Goal: Task Accomplishment & Management: Complete application form

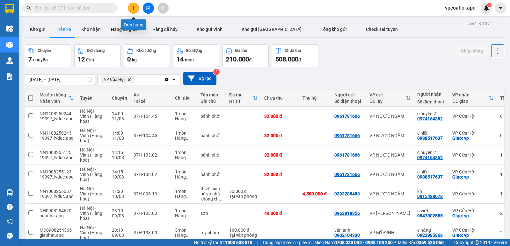
click at [132, 8] on icon "plus" at bounding box center [134, 8] width 4 height 0
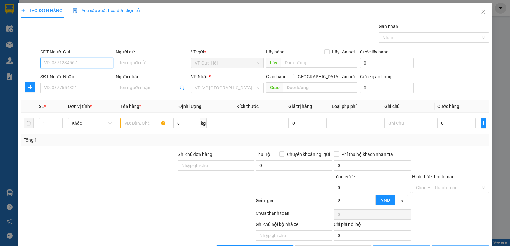
click at [54, 63] on input "SĐT Người Gửi" at bounding box center [76, 63] width 73 height 10
type input "0962137137"
click at [67, 77] on div "0962137137 - chị trang" at bounding box center [76, 75] width 64 height 7
type input "chị trang"
type input "0962137137"
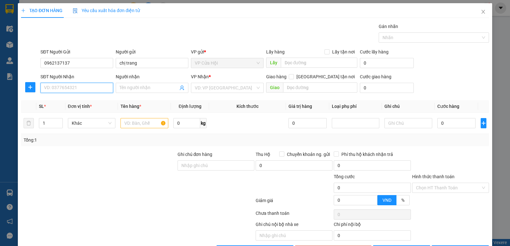
click at [72, 89] on input "SĐT Người Nhận" at bounding box center [76, 88] width 73 height 10
click at [63, 101] on div "0904985895 - [PERSON_NAME]" at bounding box center [76, 100] width 64 height 7
type input "0904985895"
type input "thu hiền"
checkbox input "true"
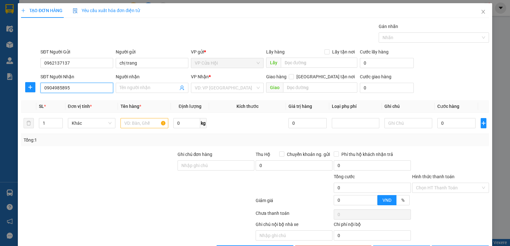
type input "vp"
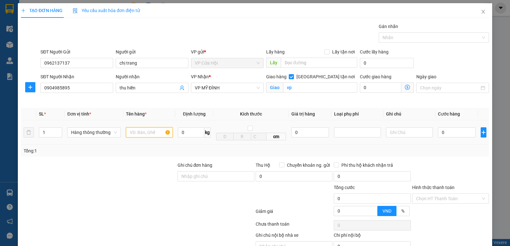
click at [133, 132] on input "text" at bounding box center [149, 132] width 47 height 10
drag, startPoint x: 238, startPoint y: 199, endPoint x: 343, endPoint y: 224, distance: 108.0
click at [241, 199] on div at bounding box center [216, 195] width 78 height 22
click at [428, 174] on div at bounding box center [450, 173] width 78 height 22
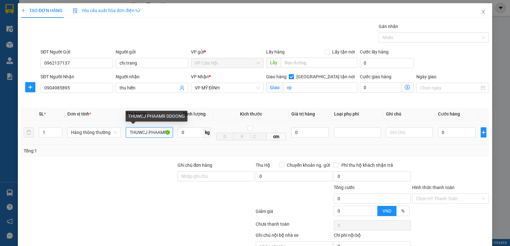
click at [169, 132] on input "THUWCJ PHAAMR DDOONG" at bounding box center [149, 132] width 47 height 10
click at [149, 133] on input "DOONG" at bounding box center [149, 132] width 47 height 10
type input "D"
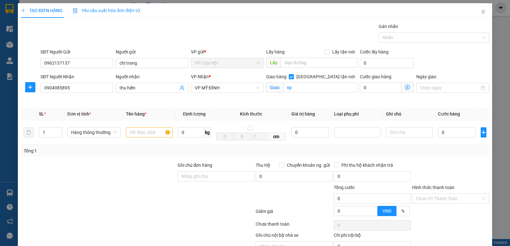
click at [456, 171] on div at bounding box center [450, 173] width 78 height 22
click at [144, 189] on div at bounding box center [98, 195] width 156 height 22
click at [143, 134] on input "text" at bounding box center [149, 132] width 47 height 10
click at [422, 234] on div "Ghi chú nội bộ nhà xe Chi phí nội bộ 0" at bounding box center [254, 242] width 469 height 20
click at [147, 130] on input "THUW" at bounding box center [149, 132] width 47 height 10
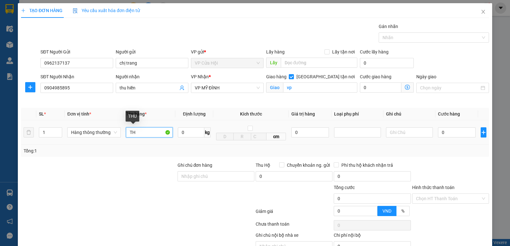
type input "T"
click at [147, 134] on input "THUW" at bounding box center [149, 132] width 47 height 10
click at [148, 131] on input "THUW" at bounding box center [149, 132] width 47 height 10
click at [149, 132] on input "THUW" at bounding box center [149, 132] width 47 height 10
click at [423, 229] on div "Chọn HT Thanh Toán" at bounding box center [450, 225] width 78 height 13
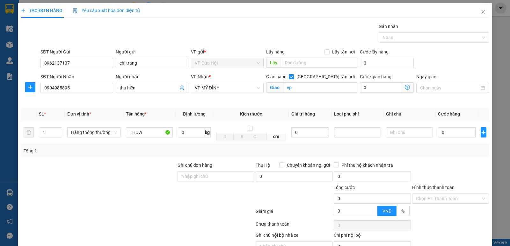
click at [423, 228] on div "Chọn HT Thanh Toán" at bounding box center [450, 225] width 78 height 13
click at [149, 132] on input "THUW" at bounding box center [149, 132] width 47 height 10
type input "T"
type input "THỰC PHẨM ĐÔNG"
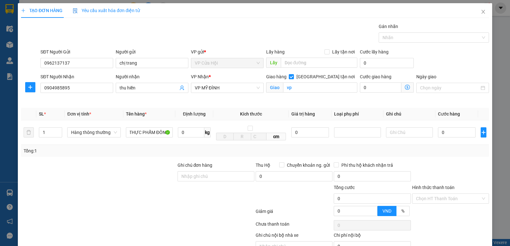
scroll to position [0, 0]
drag, startPoint x: 150, startPoint y: 37, endPoint x: 242, endPoint y: 69, distance: 97.6
click at [152, 37] on div "Gói vận chuyển * Tiêu chuẩn Gán nhãn Nhãn" at bounding box center [264, 34] width 451 height 22
click at [450, 134] on input "0" at bounding box center [457, 132] width 38 height 10
type input "4"
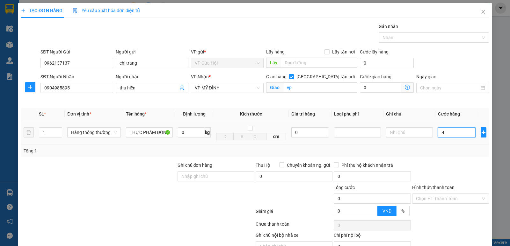
type input "4"
type input "40"
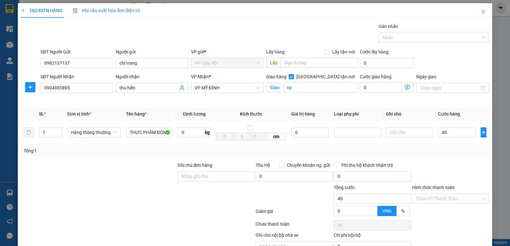
type input "40.000"
click at [456, 158] on div "Transit Pickup Surcharge Ids Transit Deliver Surcharge Ids Transit Deliver Surc…" at bounding box center [255, 145] width 468 height 244
click at [293, 76] on input "[GEOGRAPHIC_DATA] tận nơi" at bounding box center [291, 76] width 4 height 4
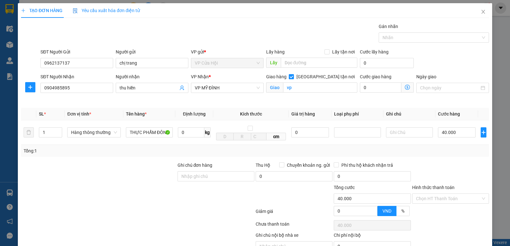
checkbox input "false"
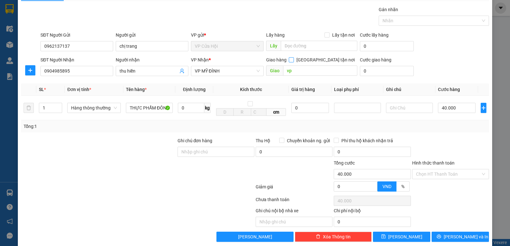
scroll to position [25, 0]
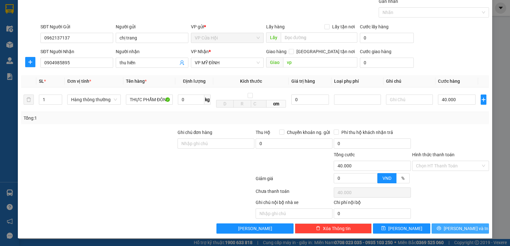
click at [452, 231] on span "[PERSON_NAME] và In" at bounding box center [465, 228] width 45 height 7
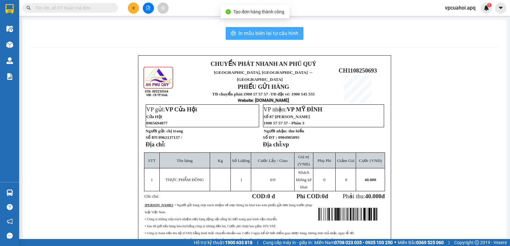
click at [251, 35] on span "In mẫu biên lai tự cấu hình" at bounding box center [268, 33] width 60 height 8
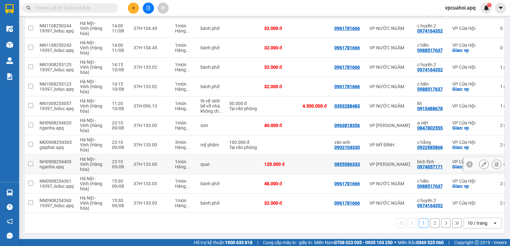
scroll to position [90, 0]
click at [481, 143] on icon at bounding box center [483, 145] width 4 height 4
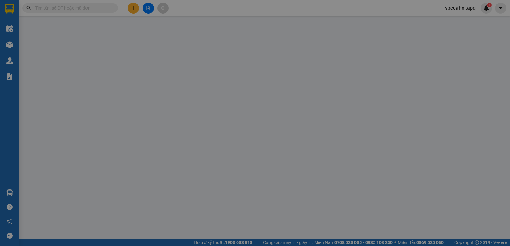
type input "0902104330"
type input "vân anh"
type input "0922985868"
type input "c hằng"
checkbox input "true"
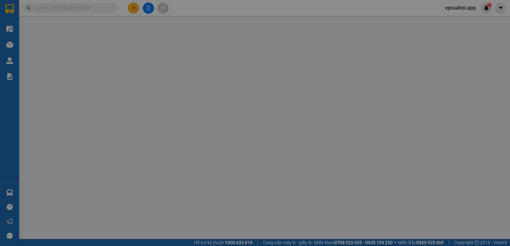
type input "vp"
type input "160.000"
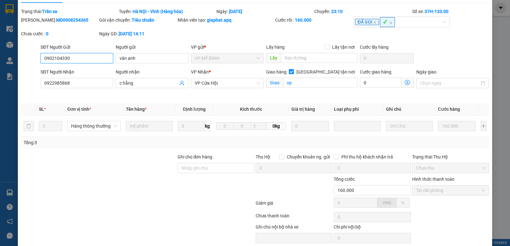
scroll to position [40, 0]
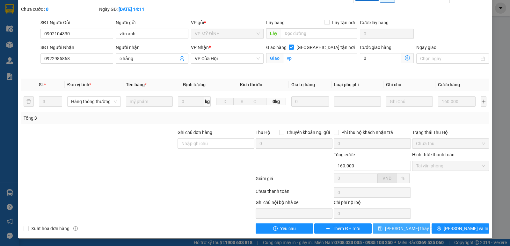
click at [392, 228] on span "[PERSON_NAME] thay đổi" at bounding box center [410, 228] width 51 height 7
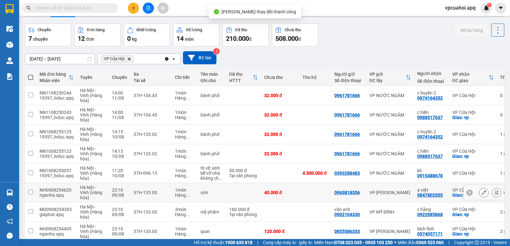
scroll to position [32, 0]
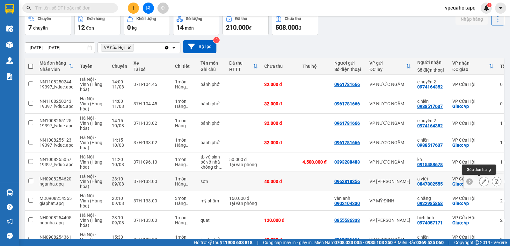
click at [481, 179] on icon at bounding box center [483, 181] width 4 height 4
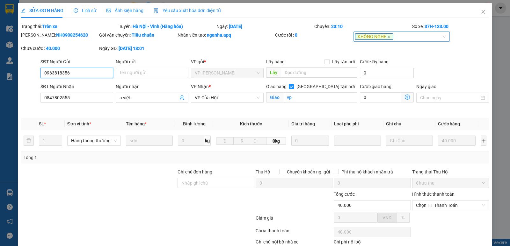
click at [393, 35] on div "KHÔNG NGHE" at bounding box center [398, 37] width 87 height 8
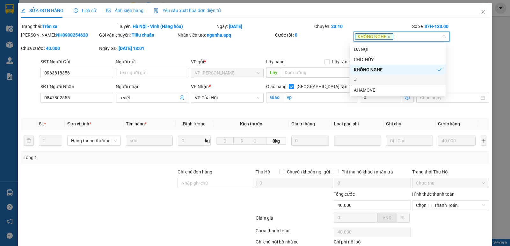
click at [368, 81] on div "✓" at bounding box center [398, 79] width 88 height 7
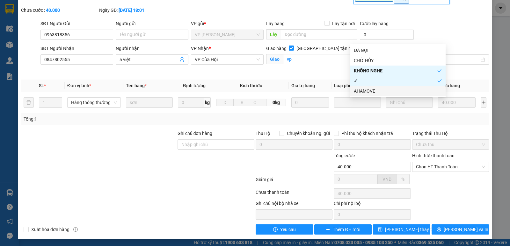
scroll to position [40, 0]
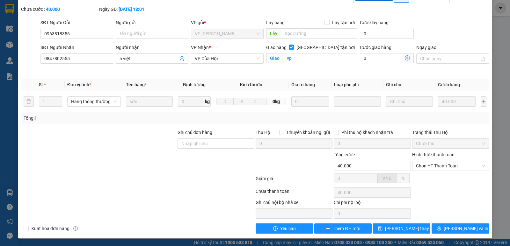
drag, startPoint x: 158, startPoint y: 182, endPoint x: 322, endPoint y: 219, distance: 167.6
click at [191, 190] on div "Total Paid Fee 0 Total UnPaid Fee 40.000 Cash Collection Total Fee Trạng thái: …" at bounding box center [255, 108] width 468 height 250
click at [413, 228] on span "[PERSON_NAME] thay đổi" at bounding box center [410, 228] width 51 height 7
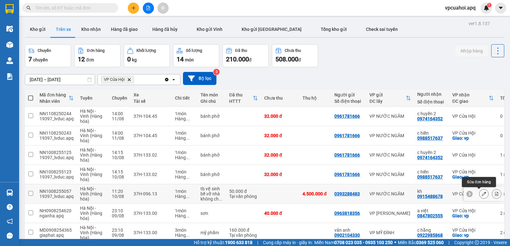
click at [481, 193] on icon at bounding box center [483, 194] width 4 height 4
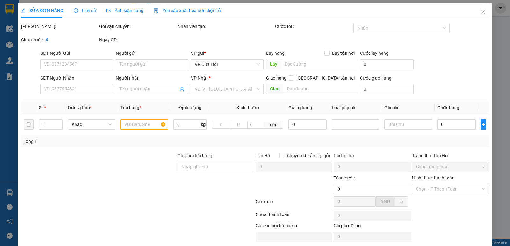
type input "0393288483"
type input "0915488678"
type input "kh"
type input "50.000"
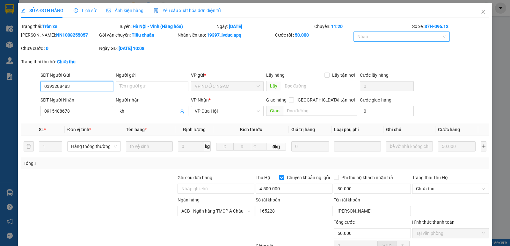
click at [383, 35] on div at bounding box center [398, 37] width 87 height 8
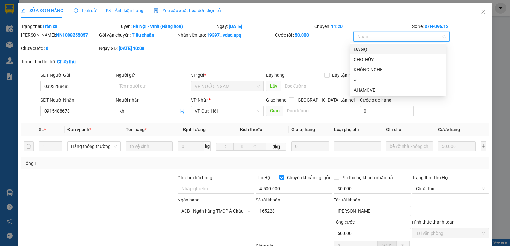
click at [363, 49] on div "ĐÃ GỌI" at bounding box center [398, 49] width 88 height 7
click at [362, 77] on div "✓" at bounding box center [398, 79] width 88 height 7
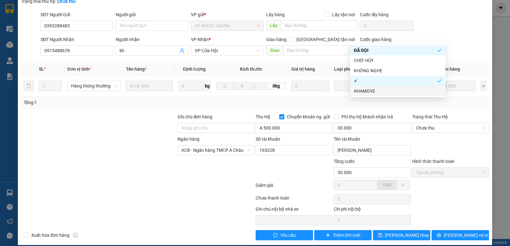
scroll to position [68, 0]
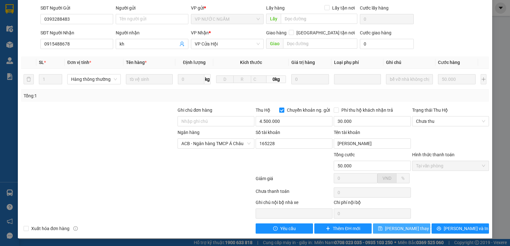
click at [409, 230] on span "[PERSON_NAME] thay đổi" at bounding box center [410, 228] width 51 height 7
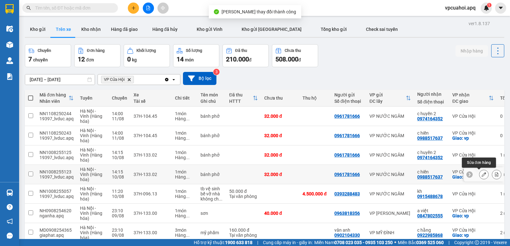
click at [481, 175] on icon at bounding box center [483, 174] width 4 height 4
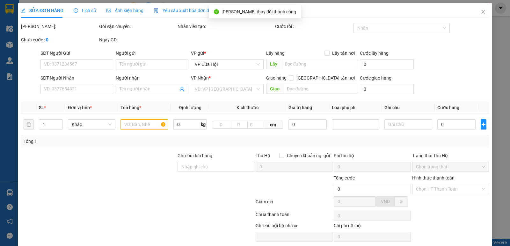
type input "0961781666"
type input "0988517637"
type input "c hiền"
checkbox input "true"
type input "vp"
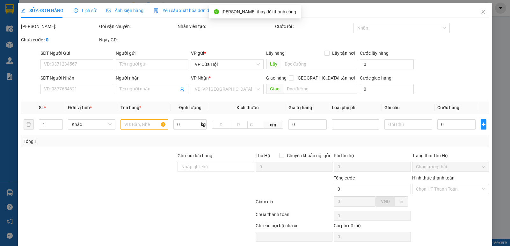
type input "32.000"
type input "20"
type input "32.000"
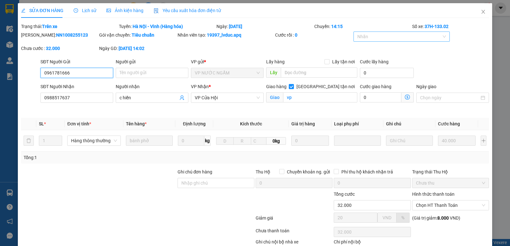
click at [385, 36] on div at bounding box center [398, 37] width 87 height 8
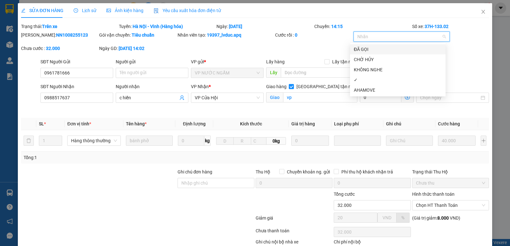
click at [363, 48] on div "ĐÃ GỌI" at bounding box center [398, 49] width 88 height 7
click at [368, 81] on div "✓" at bounding box center [398, 79] width 88 height 7
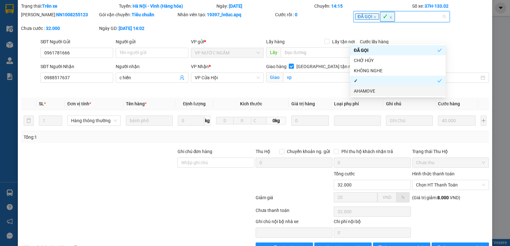
scroll to position [40, 0]
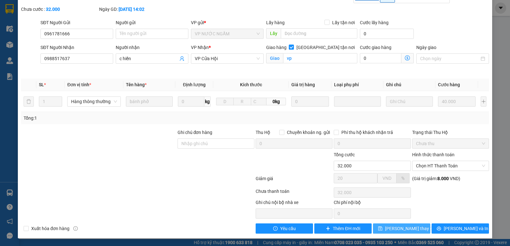
click at [409, 232] on button "[PERSON_NAME] thay đổi" at bounding box center [401, 229] width 57 height 10
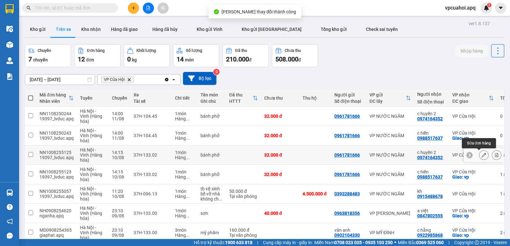
click at [481, 154] on icon at bounding box center [483, 155] width 4 height 4
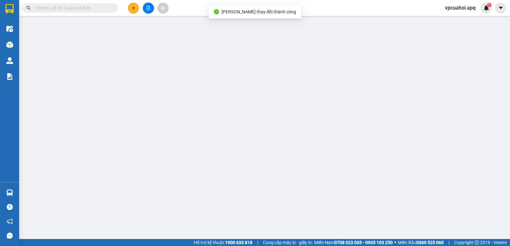
type input "0961781666"
type input "0974164352"
type input "c huyền 2"
type input "32.000"
type input "20"
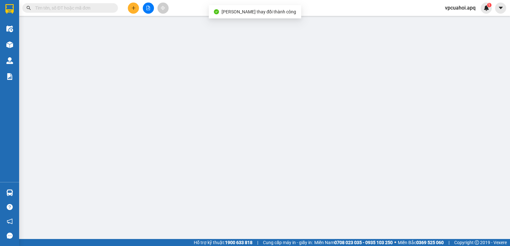
type input "32.000"
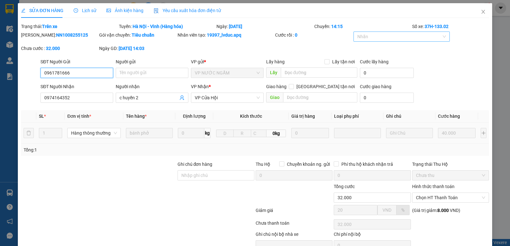
click at [391, 35] on div at bounding box center [398, 37] width 87 height 8
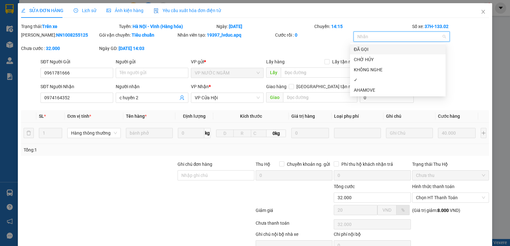
click at [364, 48] on div "ĐÃ GỌI" at bounding box center [398, 49] width 88 height 7
click at [359, 81] on div "✓" at bounding box center [398, 79] width 88 height 7
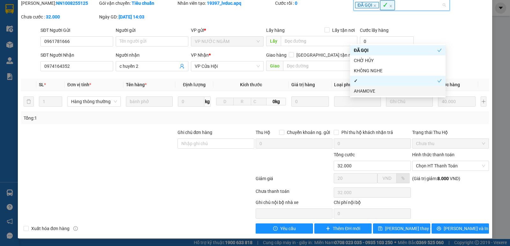
scroll to position [32, 0]
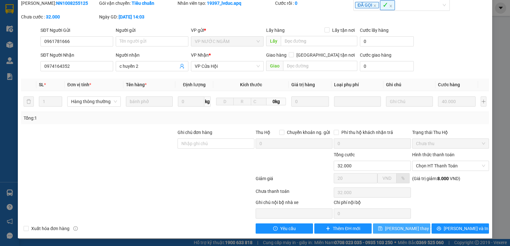
click at [411, 229] on span "[PERSON_NAME] thay đổi" at bounding box center [410, 228] width 51 height 7
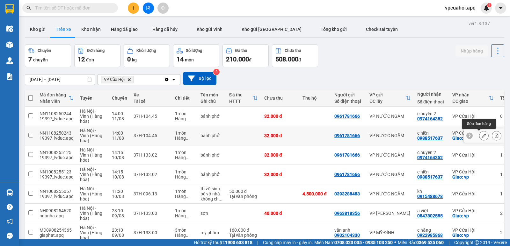
click at [481, 136] on icon at bounding box center [483, 135] width 4 height 4
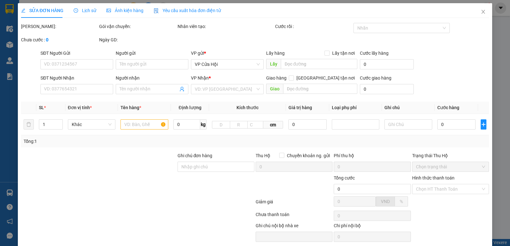
type input "0961781666"
type input "0988517637"
type input "c hiền"
checkbox input "true"
type input "vp"
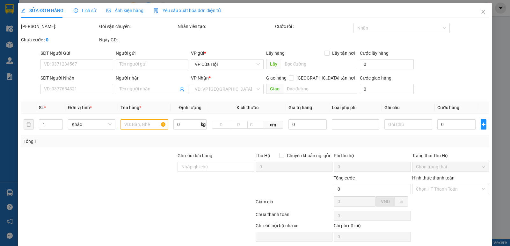
type input "32.000"
type input "20"
type input "32.000"
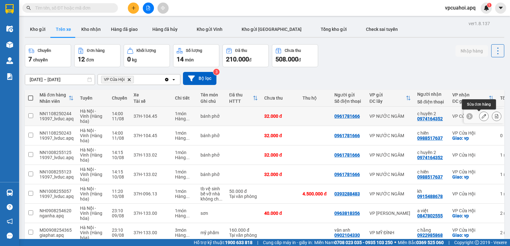
click at [481, 114] on icon at bounding box center [483, 116] width 4 height 4
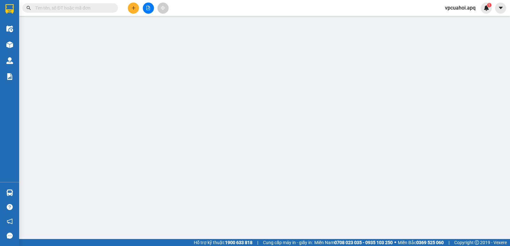
type input "0961781666"
type input "0974164352"
type input "c huyền 2"
type input "32.000"
type input "20"
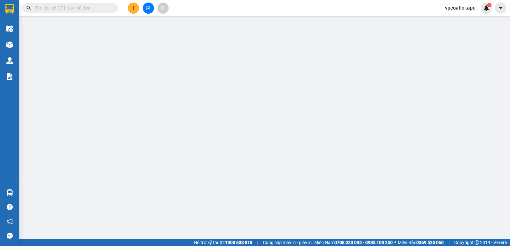
type input "32.000"
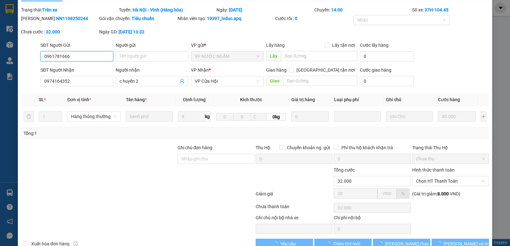
scroll to position [32, 0]
